Goal: Information Seeking & Learning: Compare options

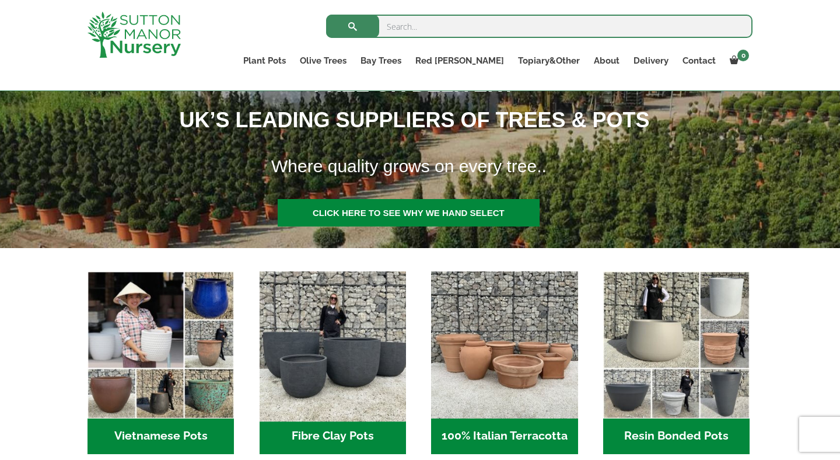
scroll to position [207, 0]
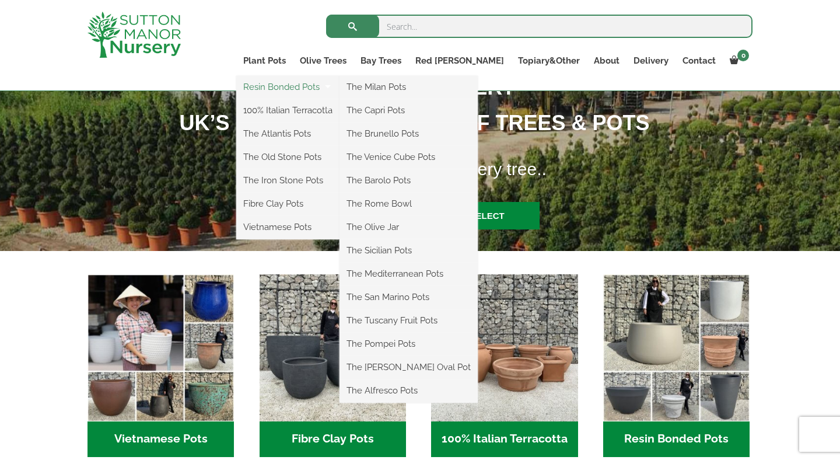
click at [316, 89] on link "Resin Bonded Pots" at bounding box center [287, 86] width 103 height 17
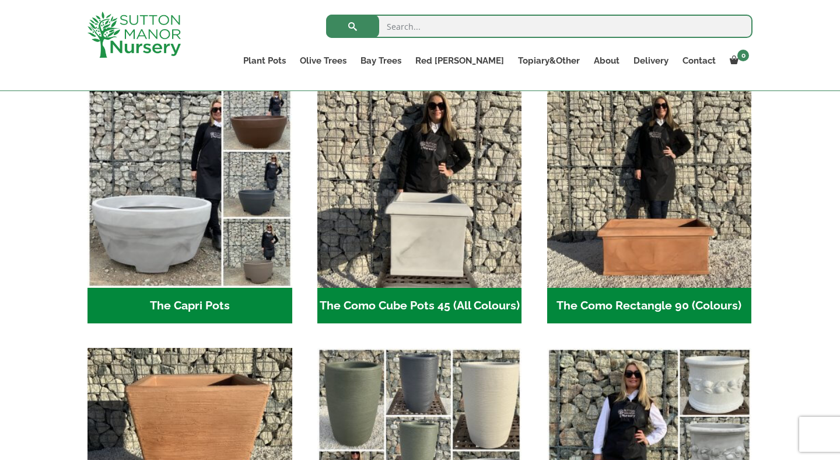
scroll to position [530, 0]
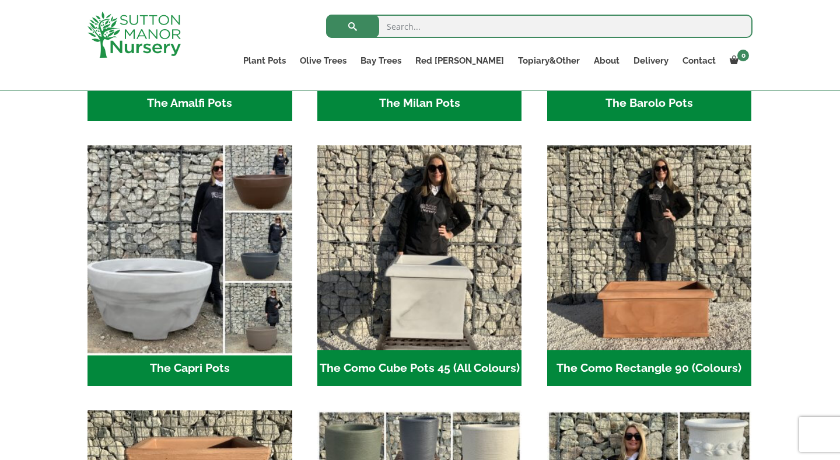
click at [181, 294] on img "Visit product category The Capri Pots" at bounding box center [189, 248] width 215 height 215
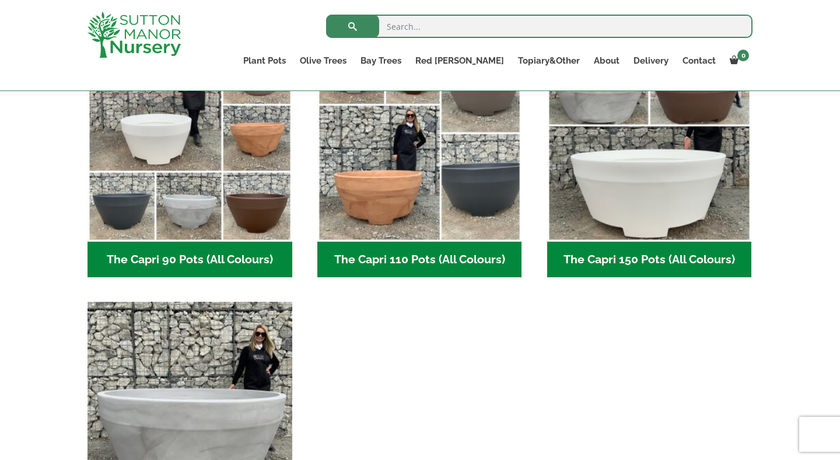
scroll to position [536, 0]
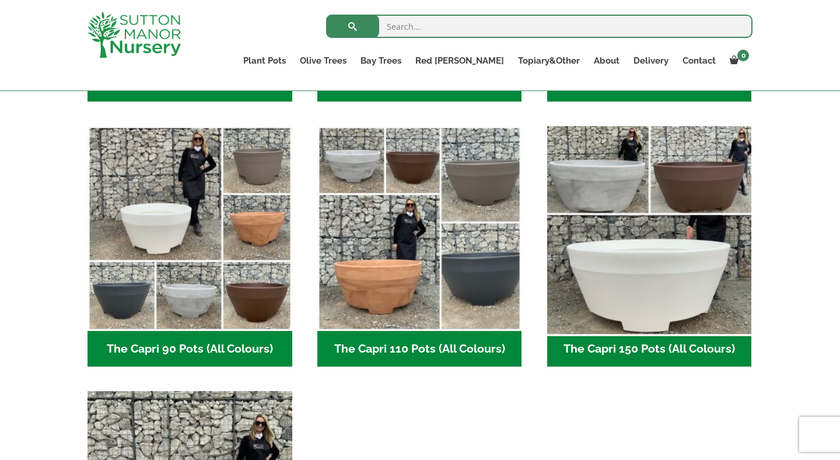
click at [703, 274] on img "Visit product category The Capri 150 Pots (All Colours)" at bounding box center [649, 228] width 215 height 215
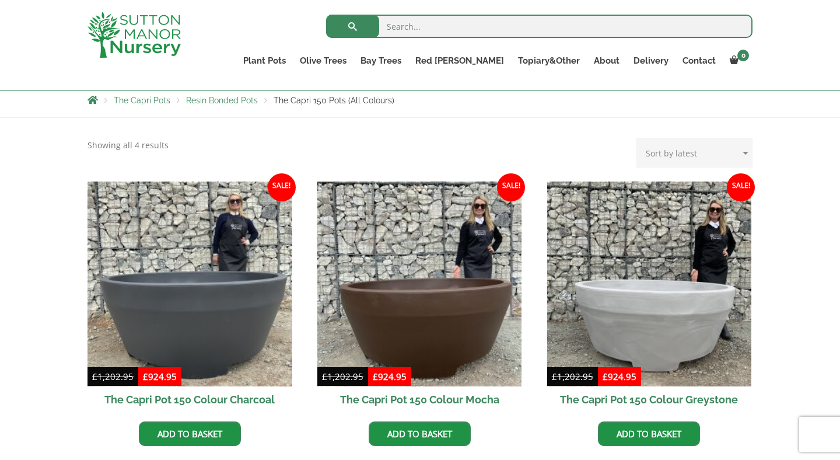
scroll to position [316, 0]
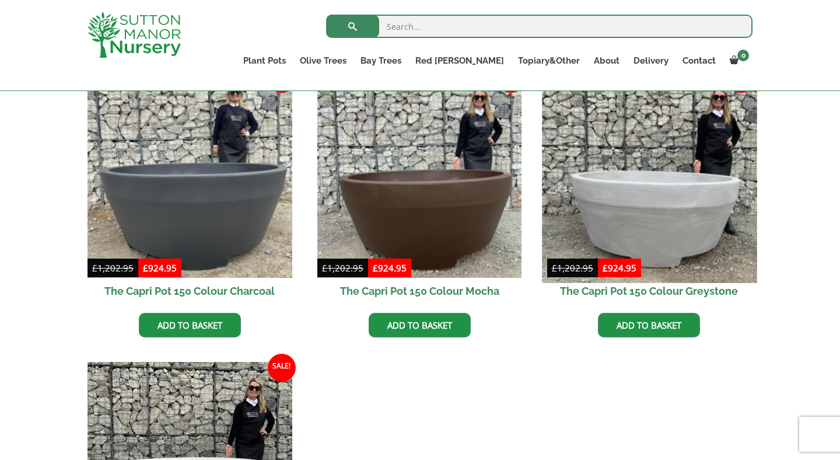
click at [640, 224] on img at bounding box center [649, 175] width 215 height 215
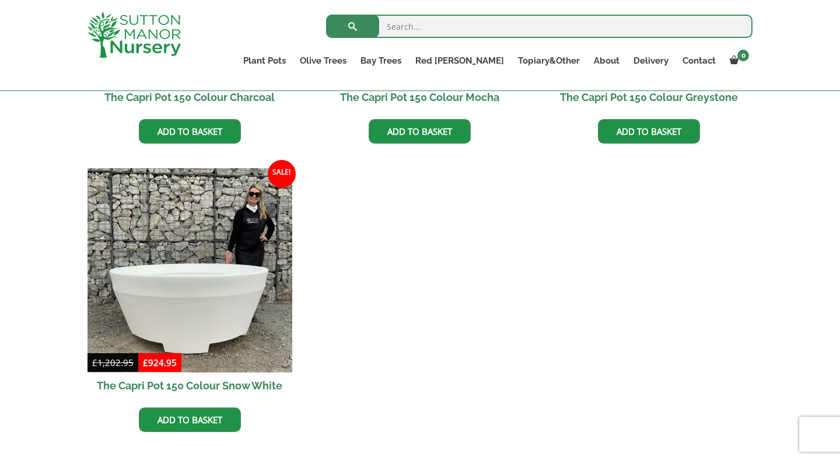
scroll to position [532, 0]
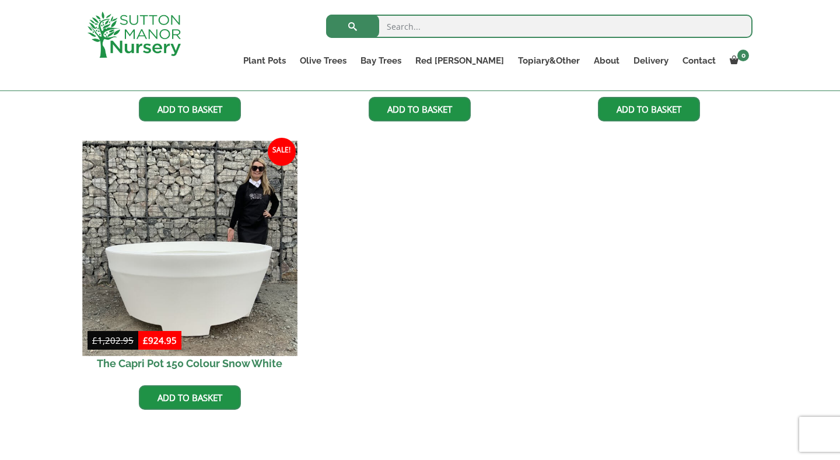
click at [266, 286] on img at bounding box center [189, 248] width 215 height 215
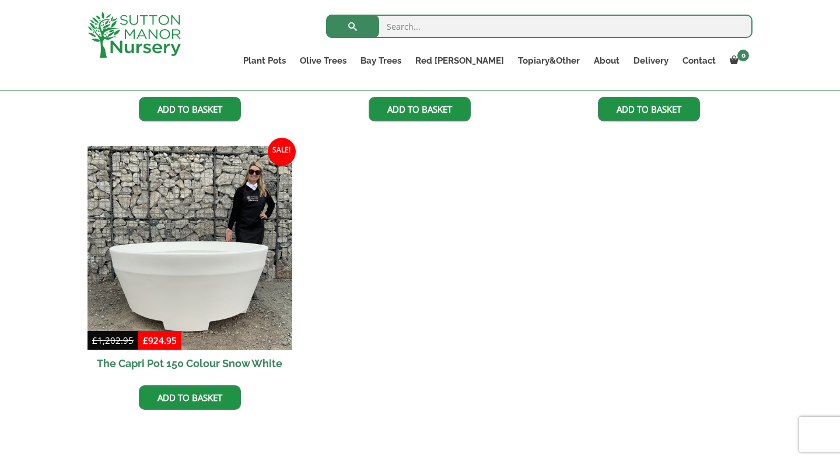
scroll to position [294, 0]
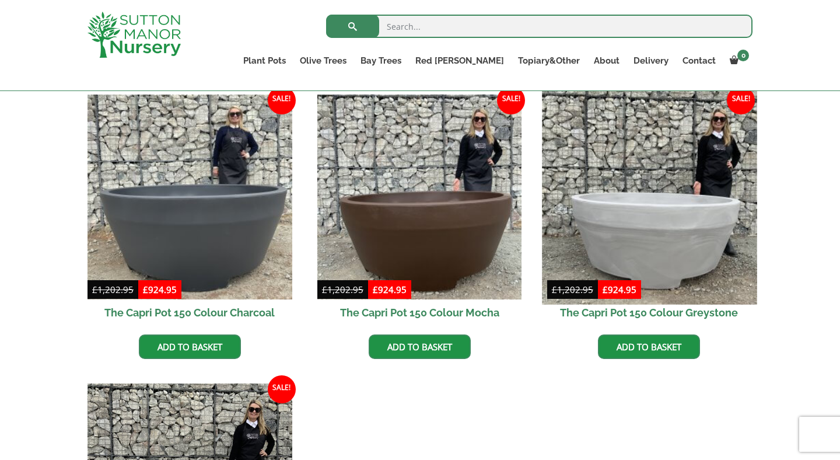
click at [616, 201] on img at bounding box center [649, 196] width 215 height 215
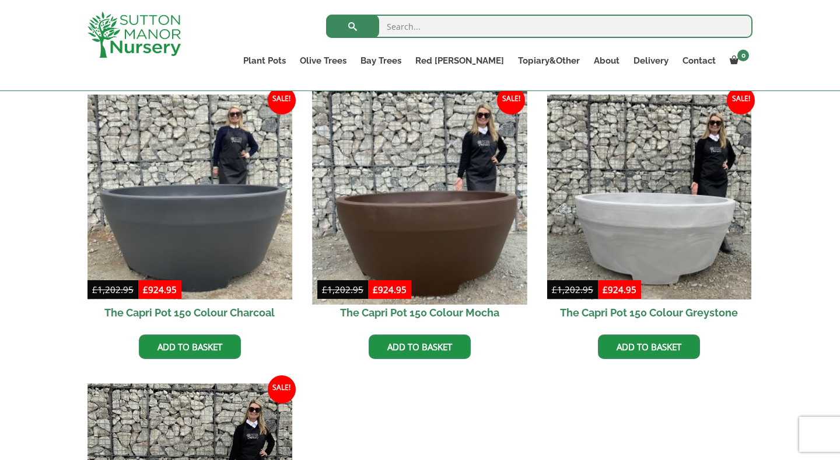
click at [350, 225] on img at bounding box center [419, 196] width 215 height 215
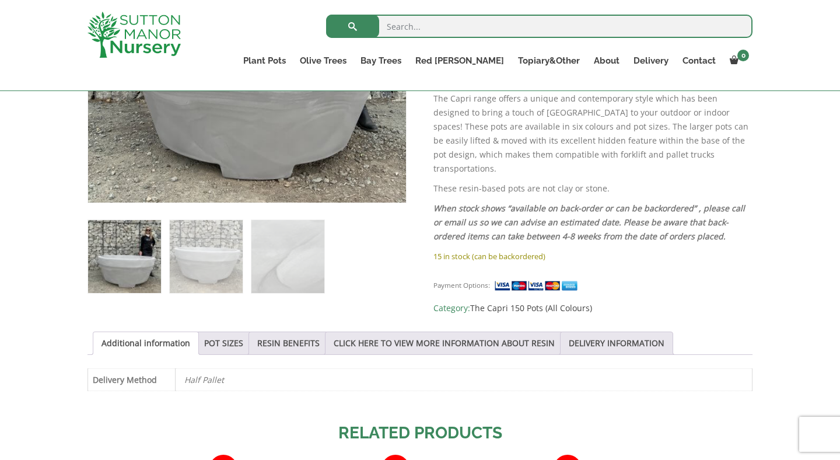
scroll to position [438, 0]
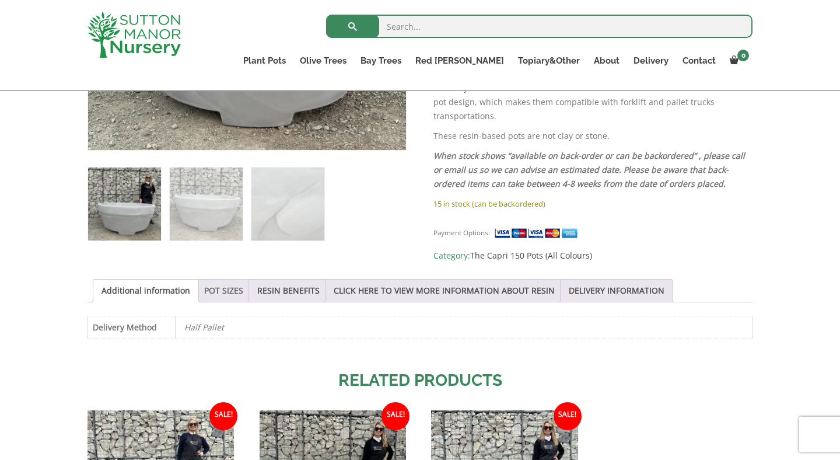
click at [225, 285] on link "POT SIZES" at bounding box center [223, 290] width 39 height 22
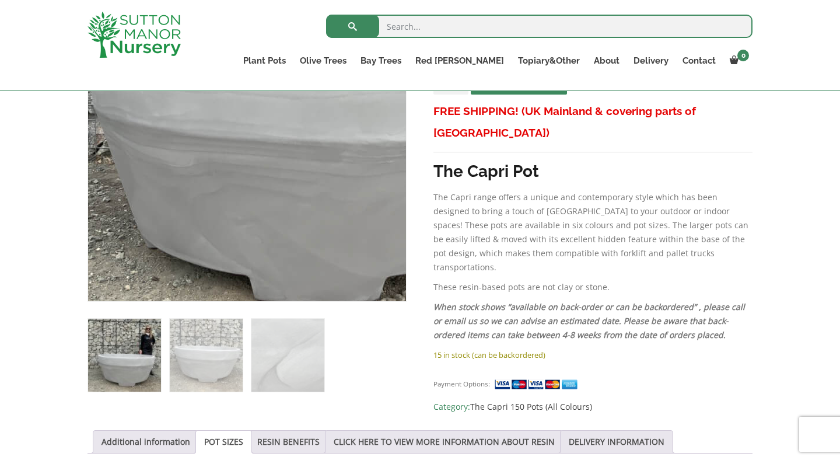
scroll to position [341, 0]
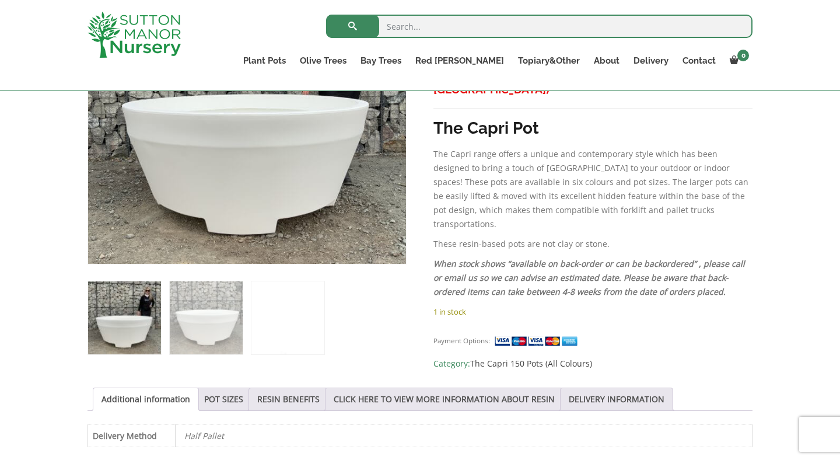
scroll to position [294, 0]
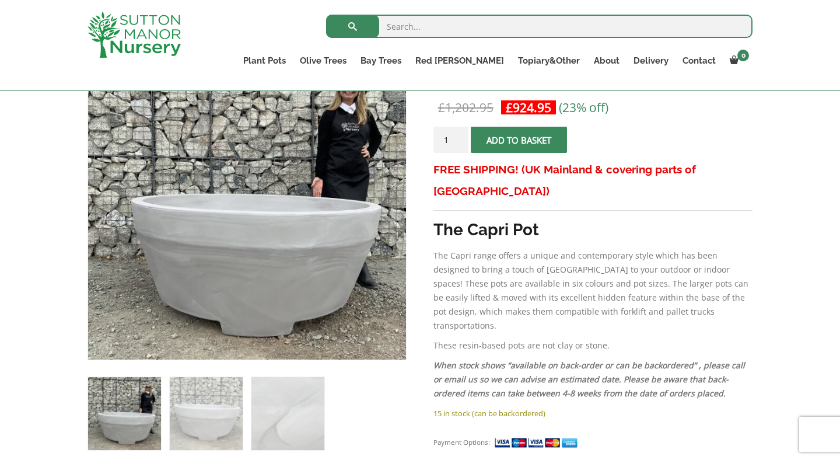
scroll to position [258, 0]
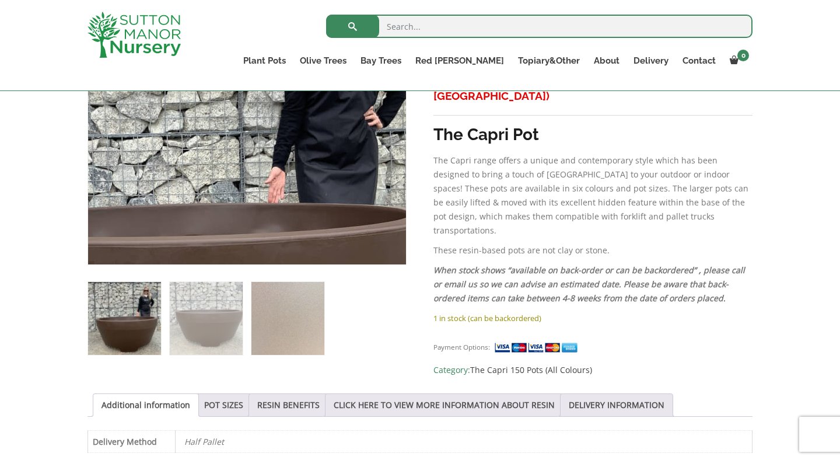
scroll to position [356, 0]
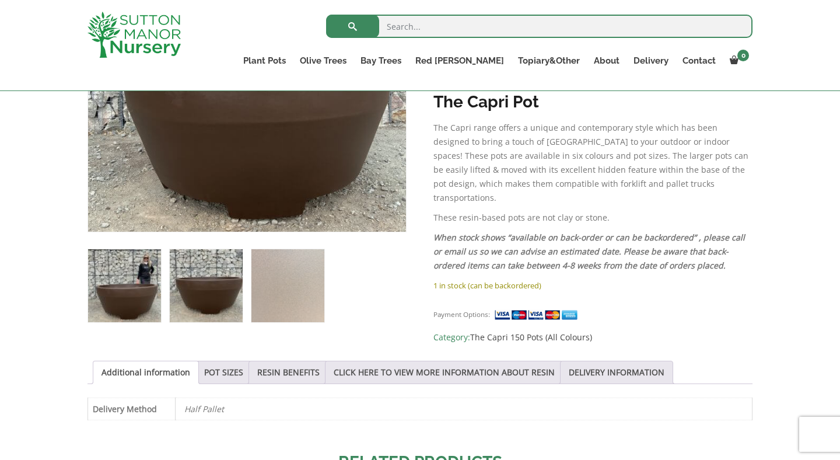
click at [201, 281] on img at bounding box center [206, 285] width 73 height 73
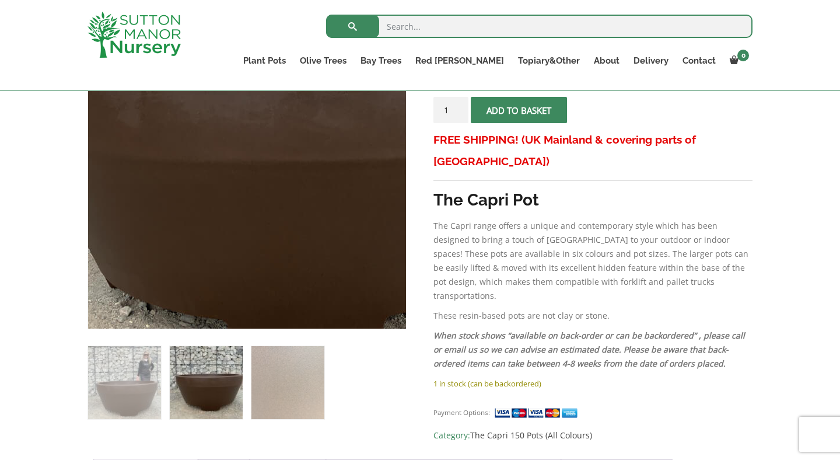
scroll to position [216, 0]
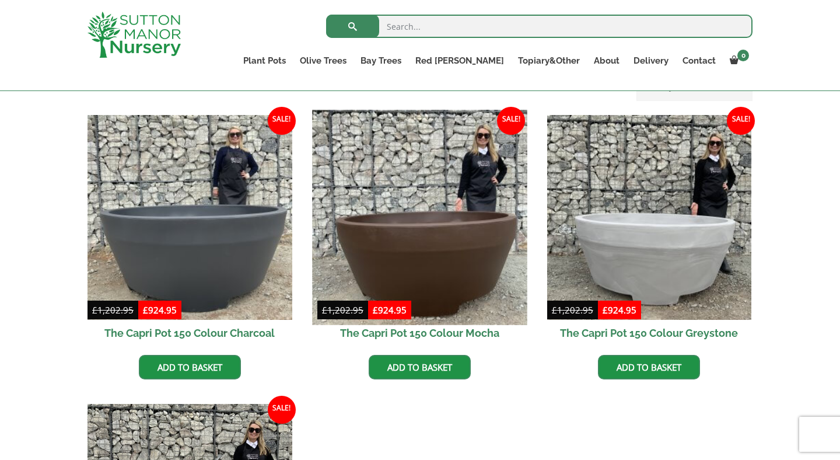
scroll to position [215, 0]
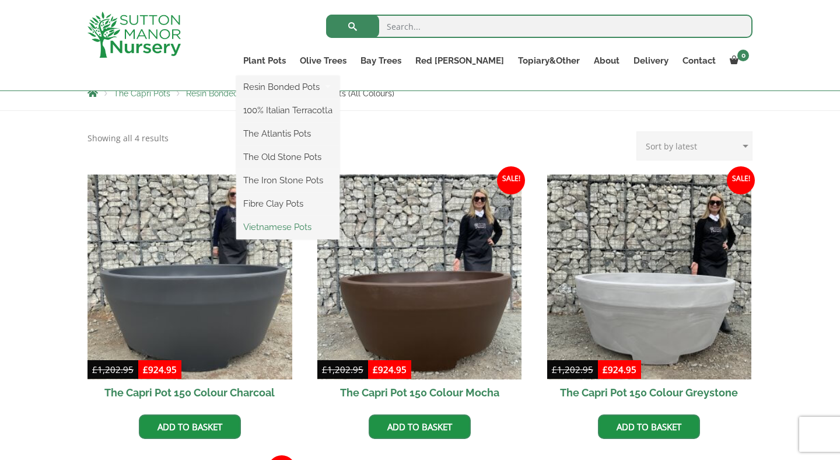
click at [322, 226] on link "Vietnamese Pots" at bounding box center [287, 226] width 103 height 17
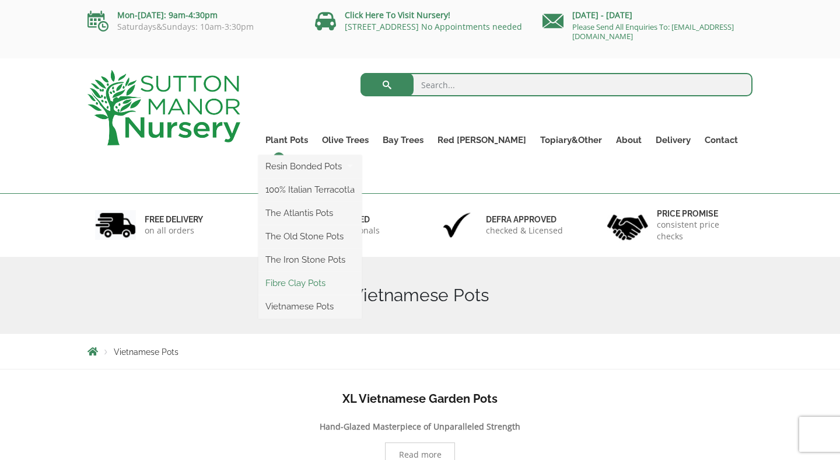
click at [334, 286] on link "Fibre Clay Pots" at bounding box center [309, 282] width 103 height 17
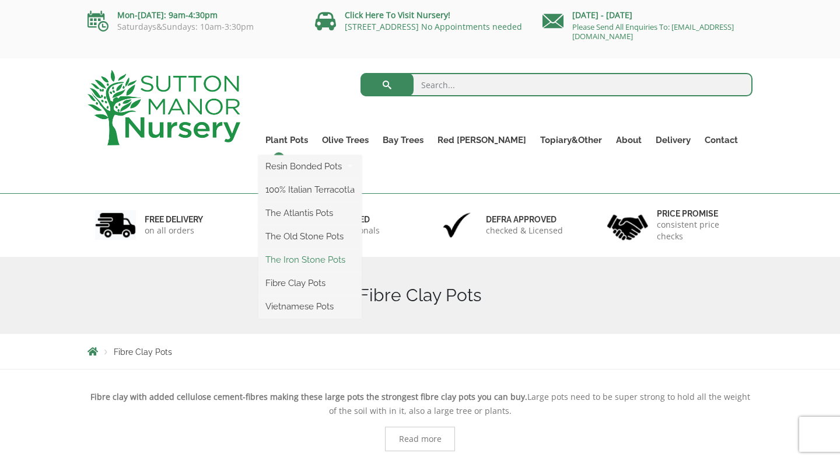
click at [318, 258] on link "The Iron Stone Pots" at bounding box center [309, 259] width 103 height 17
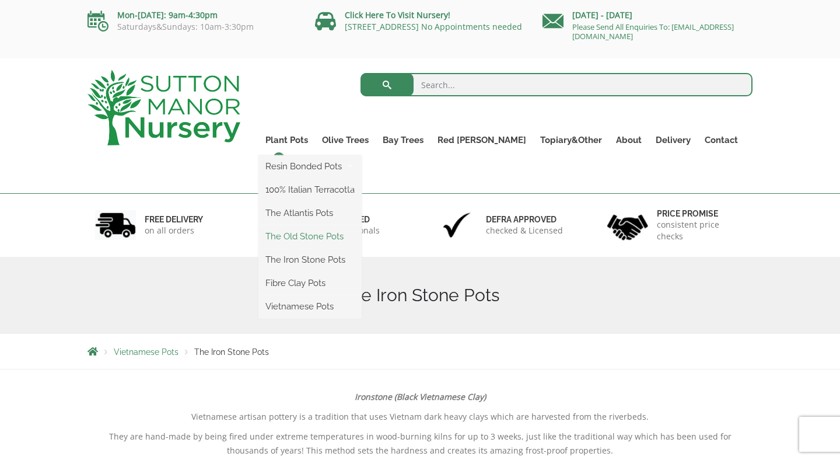
click at [331, 234] on link "The Old Stone Pots" at bounding box center [309, 235] width 103 height 17
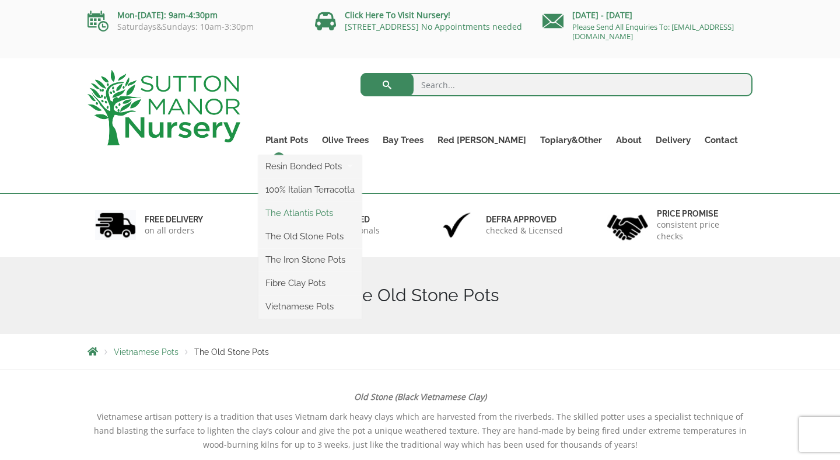
click at [326, 211] on link "The Atlantis Pots" at bounding box center [309, 212] width 103 height 17
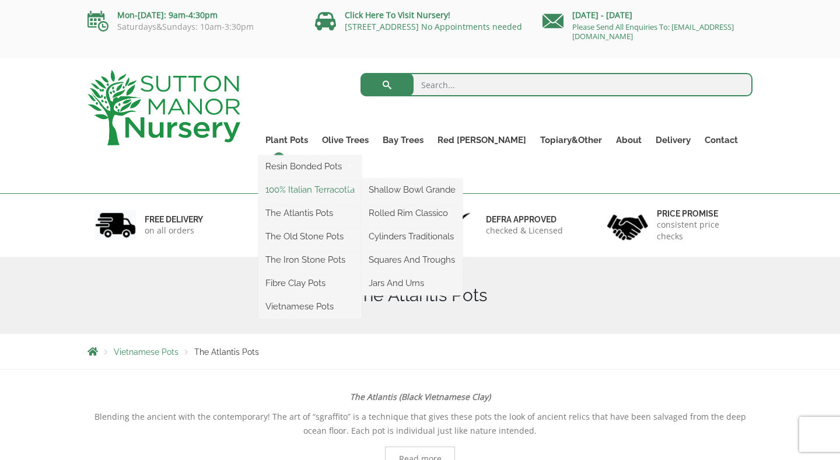
click at [326, 191] on link "100% Italian Terracotta" at bounding box center [309, 189] width 103 height 17
click at [327, 188] on link "100% Italian Terracotta" at bounding box center [309, 189] width 103 height 17
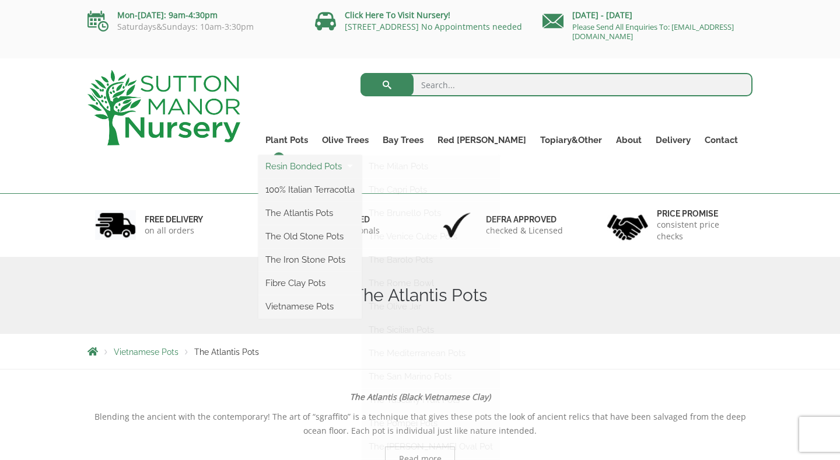
click at [315, 159] on link "Resin Bonded Pots" at bounding box center [309, 165] width 103 height 17
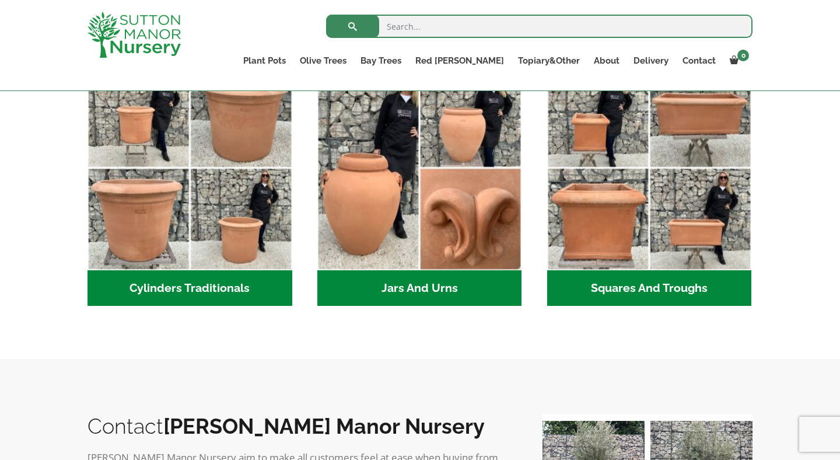
scroll to position [549, 0]
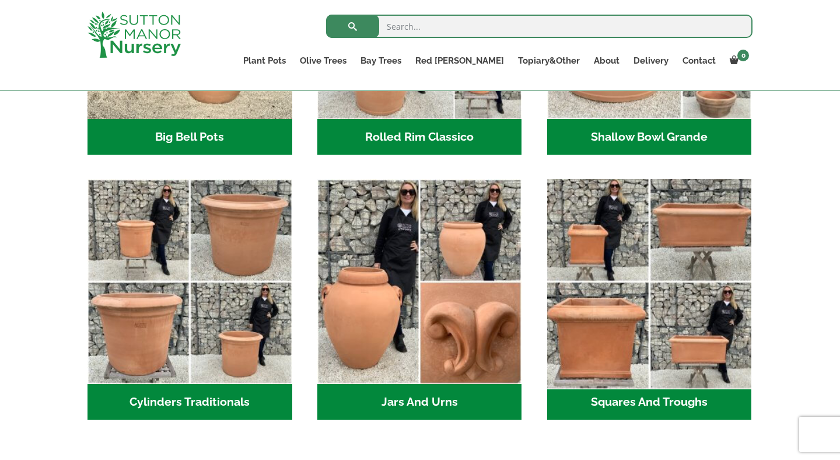
click at [697, 249] on img "Visit product category Squares And Troughs" at bounding box center [649, 281] width 215 height 215
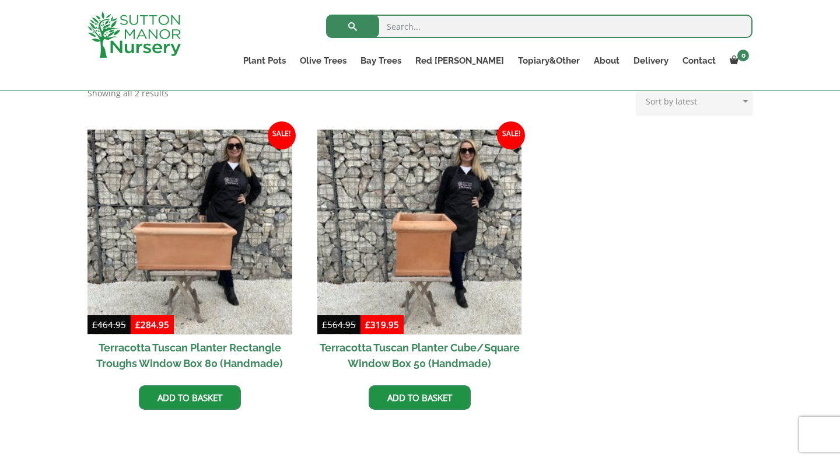
scroll to position [488, 0]
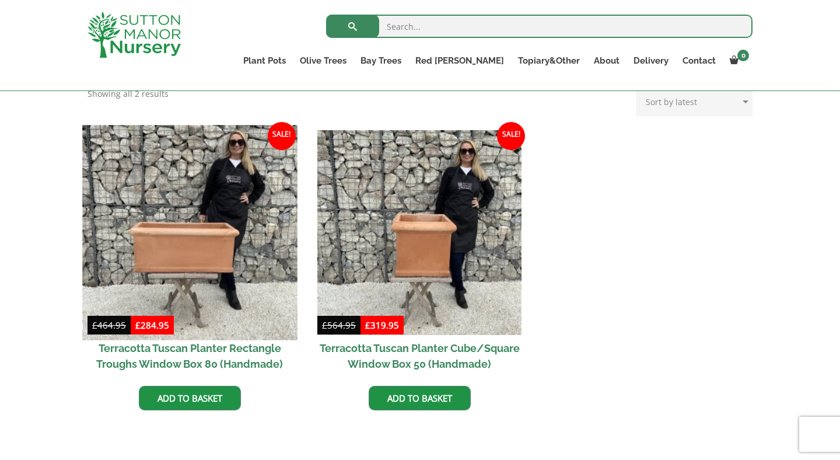
click at [223, 279] on img at bounding box center [189, 232] width 215 height 215
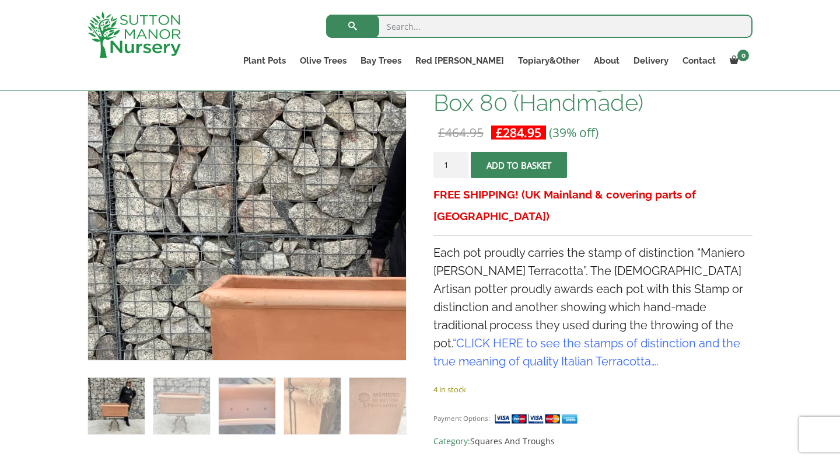
scroll to position [259, 0]
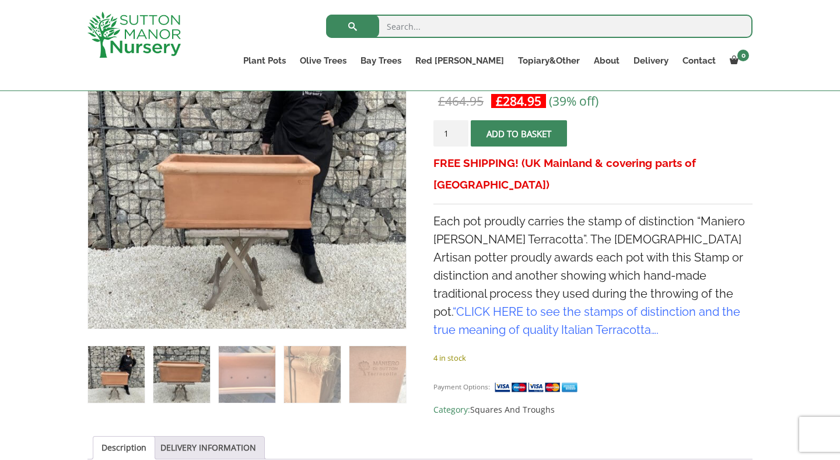
click at [185, 377] on img at bounding box center [181, 374] width 57 height 57
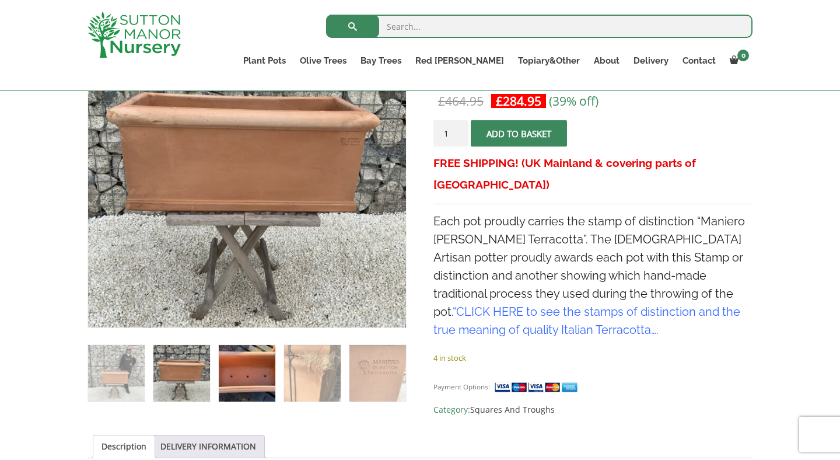
click at [239, 373] on img at bounding box center [247, 373] width 57 height 57
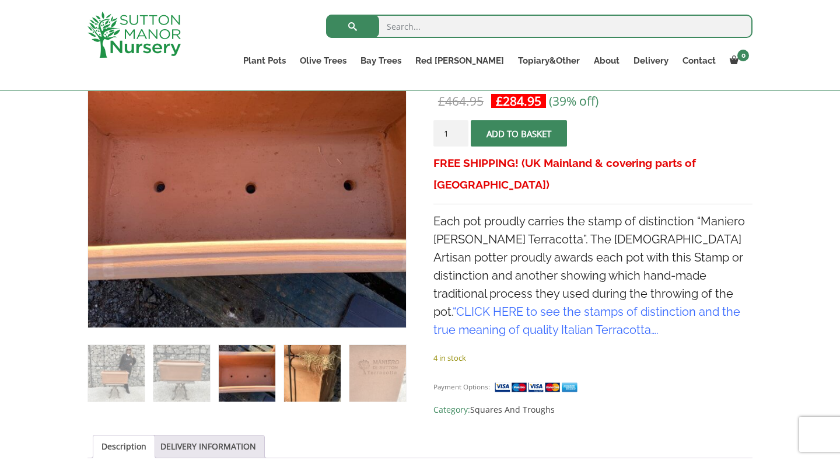
click at [289, 374] on img at bounding box center [312, 373] width 57 height 57
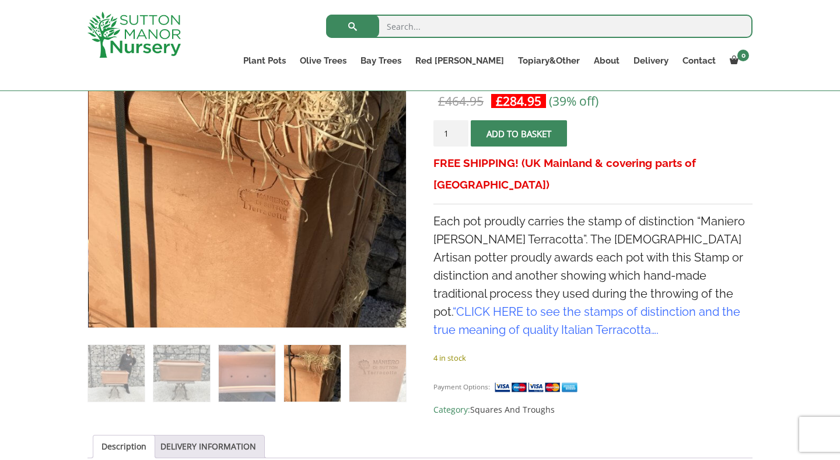
click at [335, 377] on img at bounding box center [312, 373] width 57 height 57
click at [367, 381] on img at bounding box center [377, 373] width 57 height 57
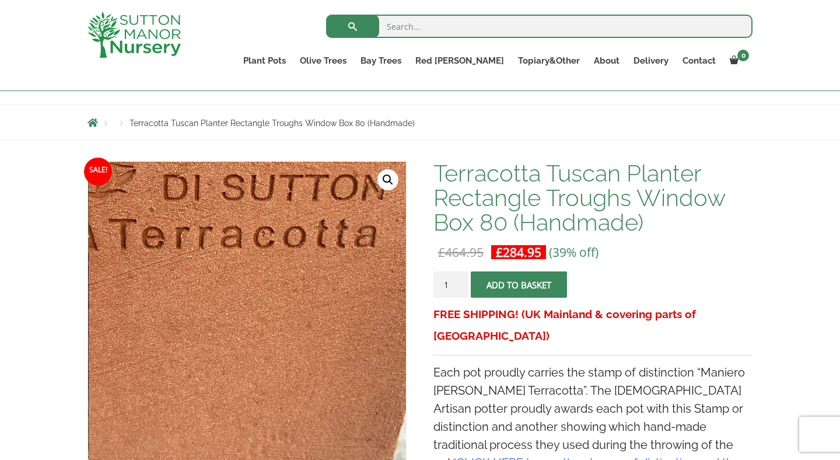
scroll to position [73, 0]
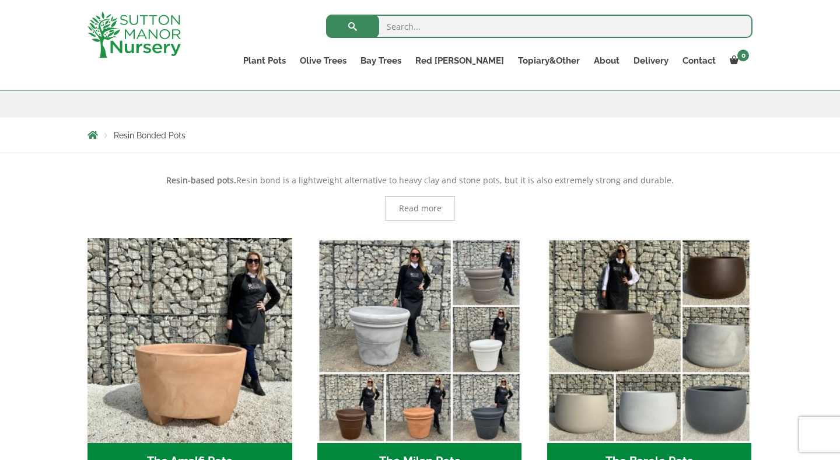
scroll to position [259, 0]
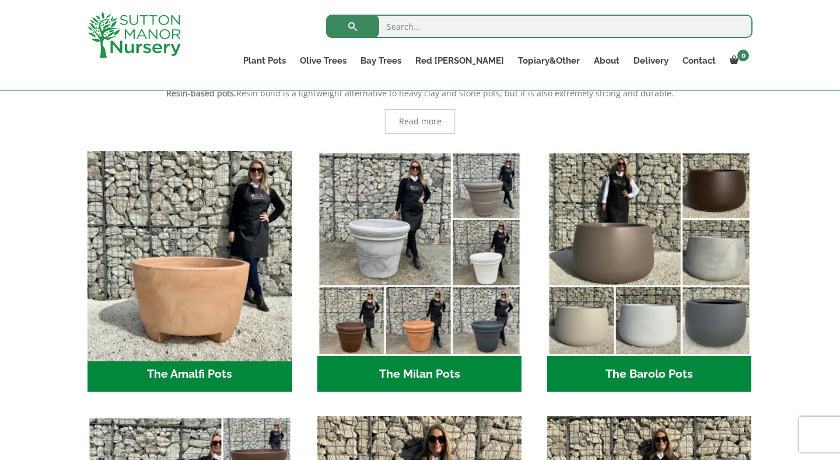
click at [217, 318] on img "Visit product category The Amalfi Pots" at bounding box center [189, 253] width 215 height 215
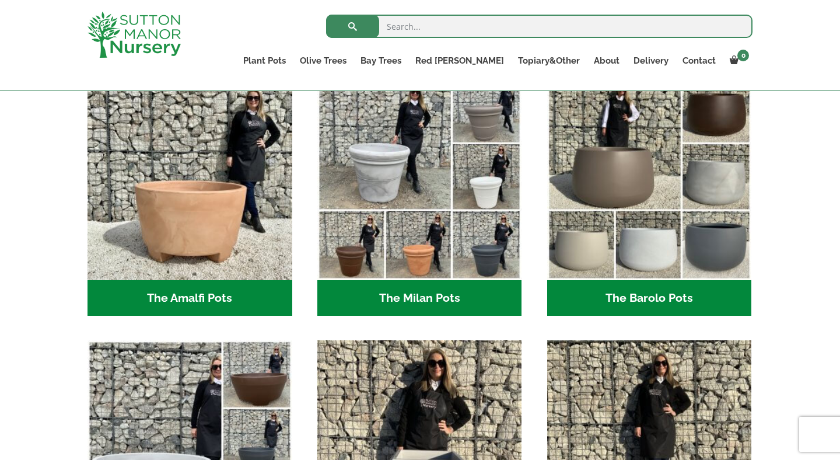
scroll to position [171, 0]
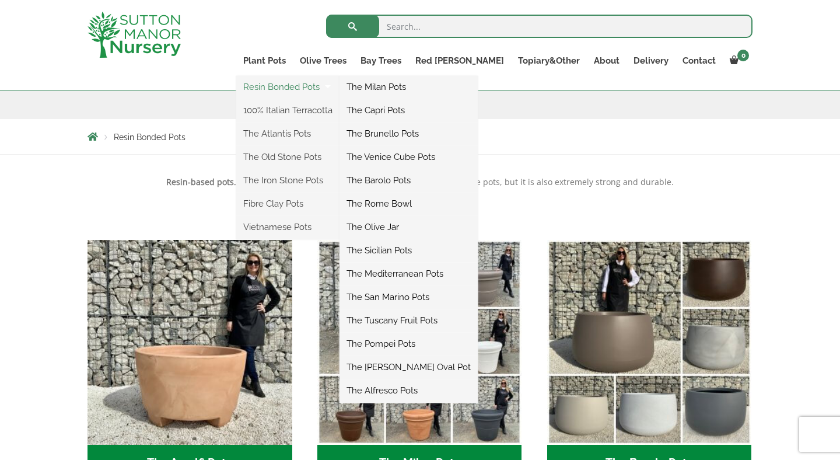
click at [339, 86] on link "Resin Bonded Pots" at bounding box center [287, 86] width 103 height 17
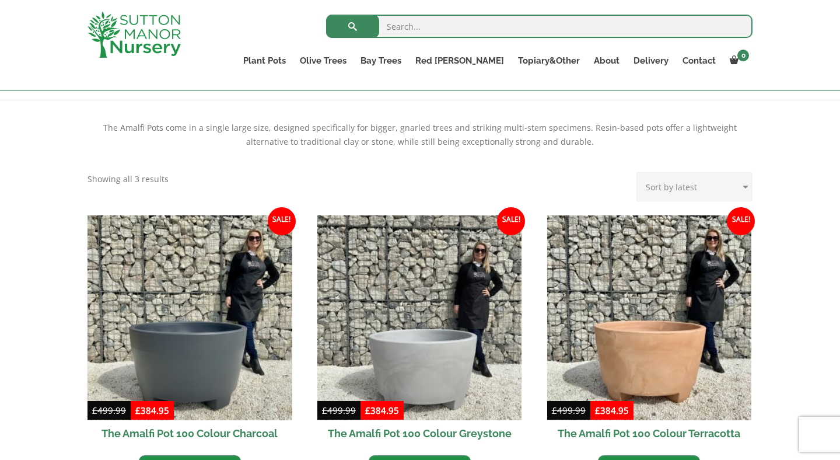
scroll to position [241, 0]
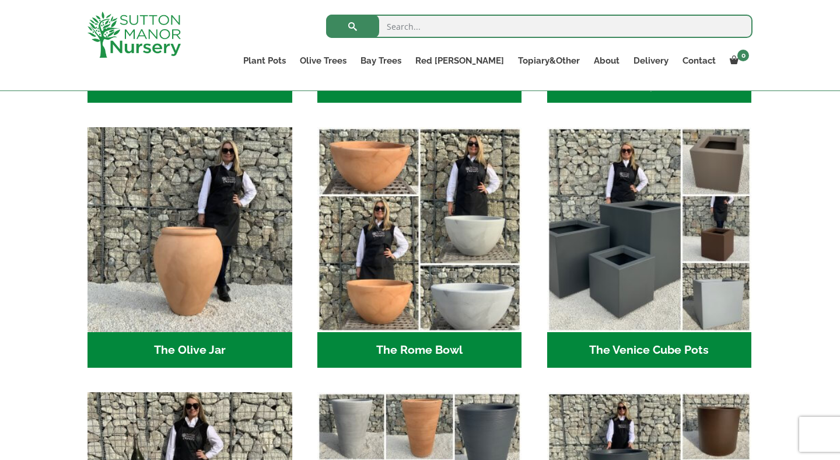
scroll to position [1028, 0]
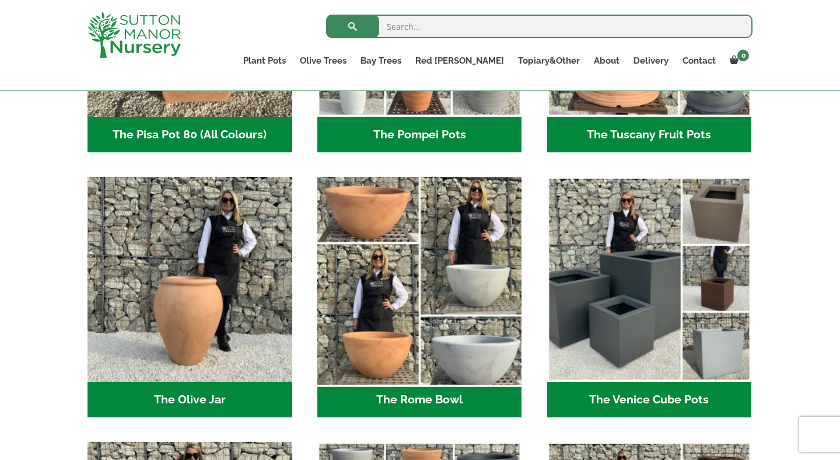
click at [434, 294] on img "Visit product category The Rome Bowl" at bounding box center [419, 279] width 215 height 215
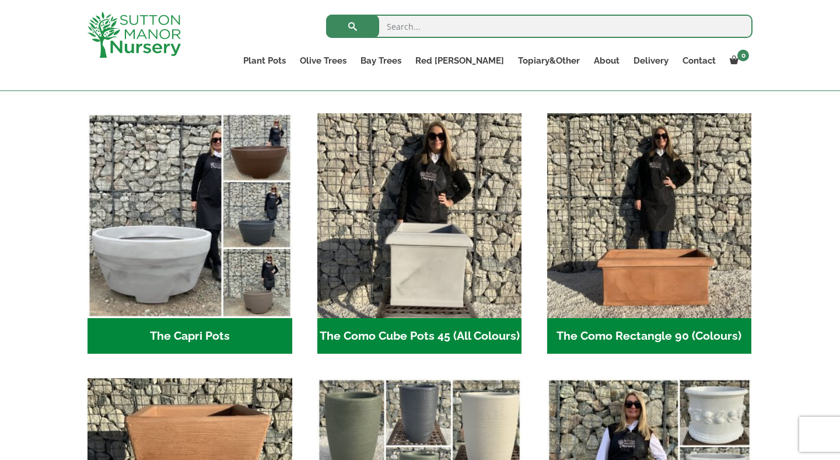
scroll to position [515, 0]
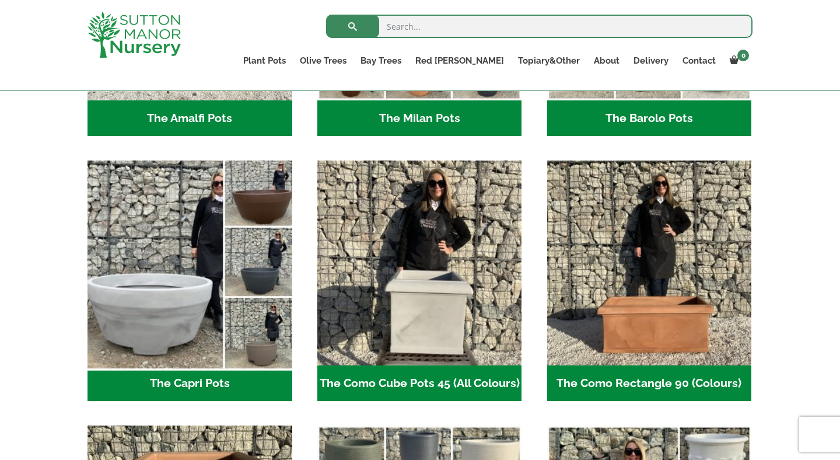
click at [174, 241] on img "Visit product category The Capri Pots" at bounding box center [189, 263] width 215 height 215
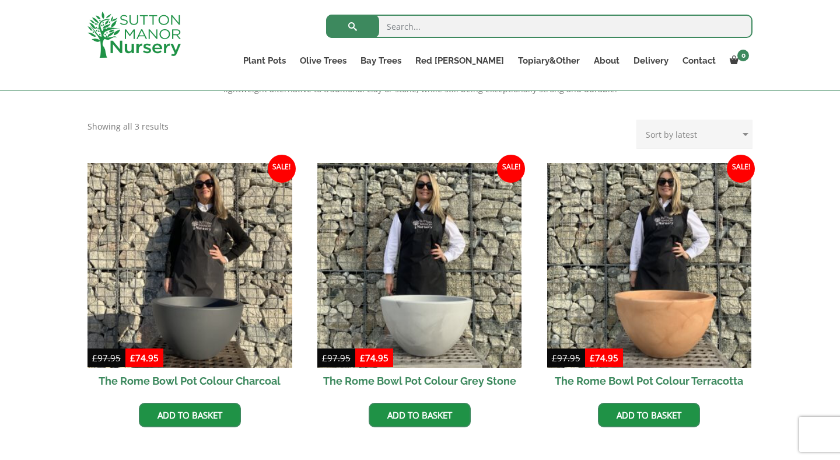
scroll to position [341, 0]
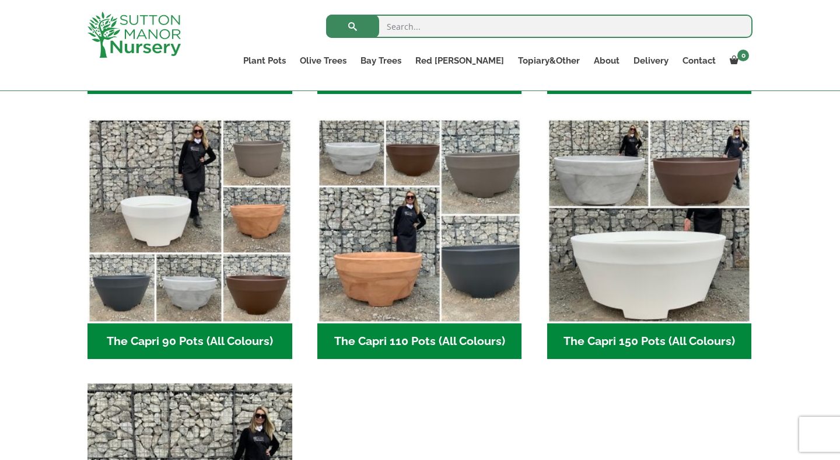
scroll to position [518, 0]
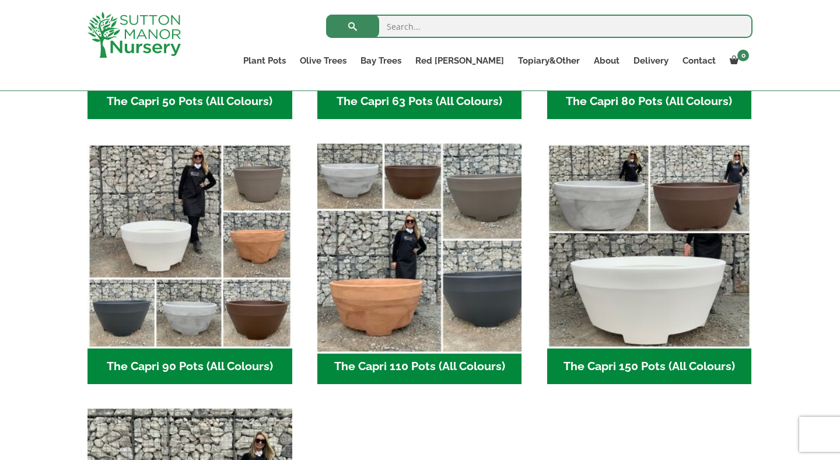
click at [477, 265] on img "Visit product category The Capri 110 Pots (All Colours)" at bounding box center [419, 246] width 215 height 215
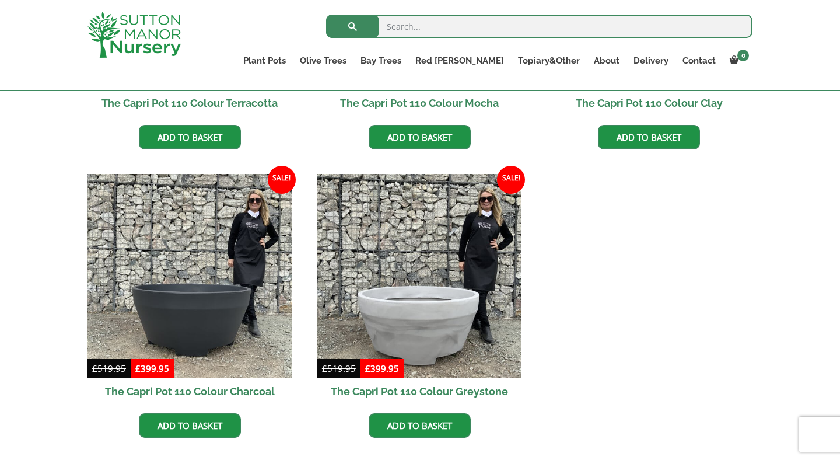
scroll to position [569, 0]
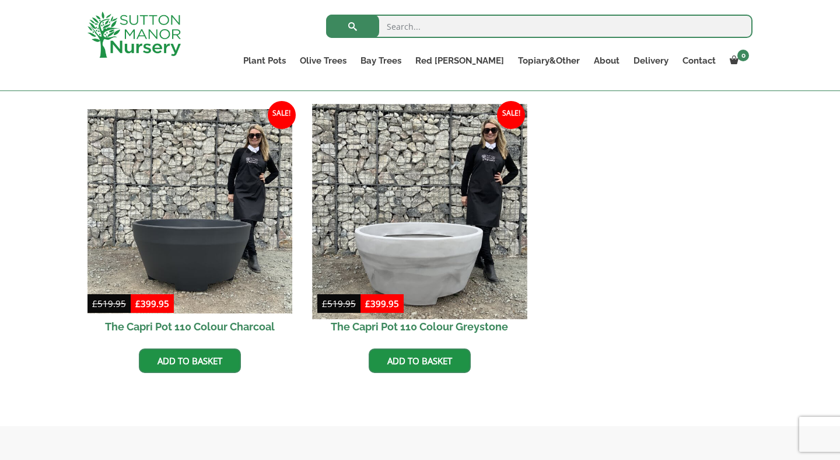
click at [449, 247] on img at bounding box center [419, 211] width 215 height 215
